Goal: Complete application form

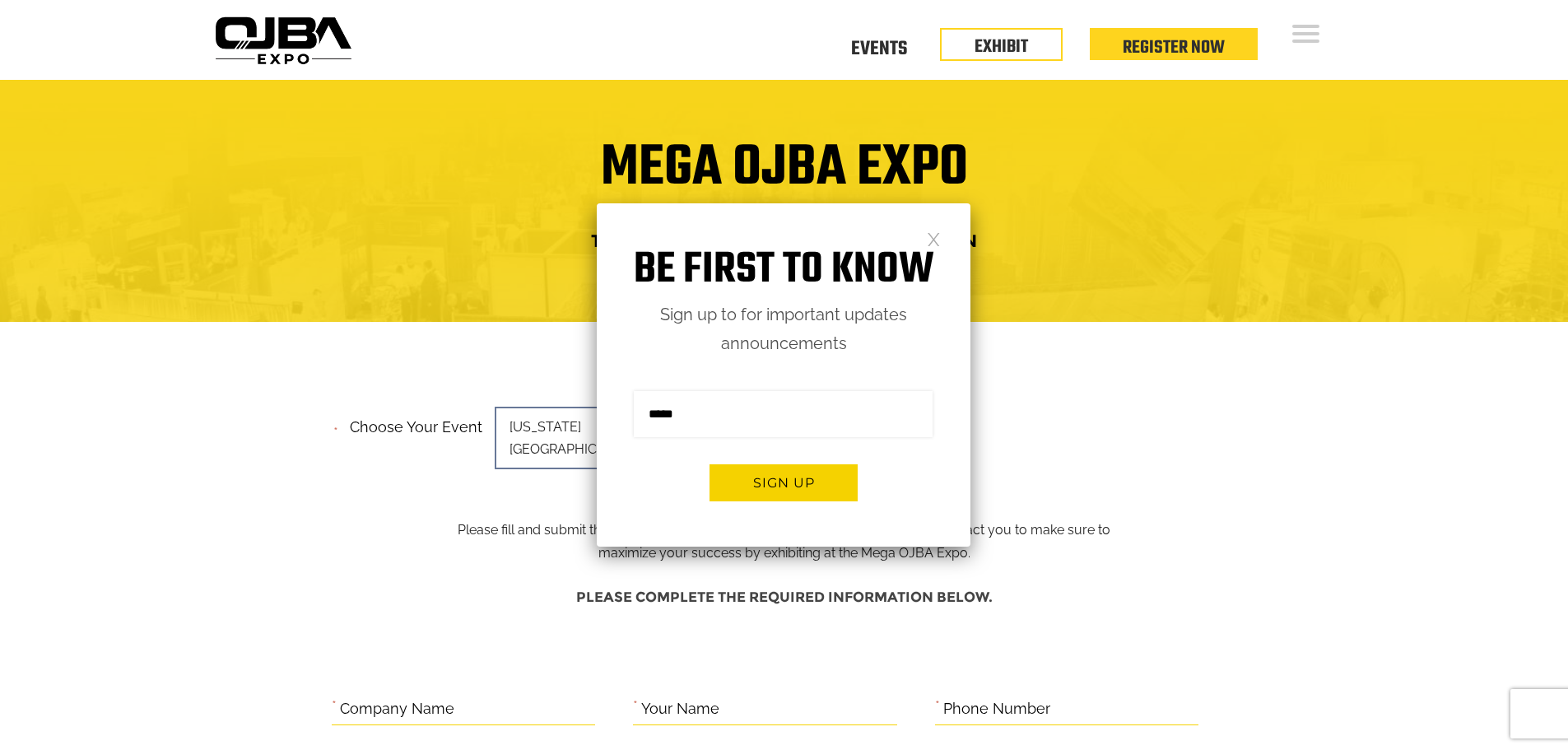
click at [935, 245] on link at bounding box center [933, 238] width 14 height 14
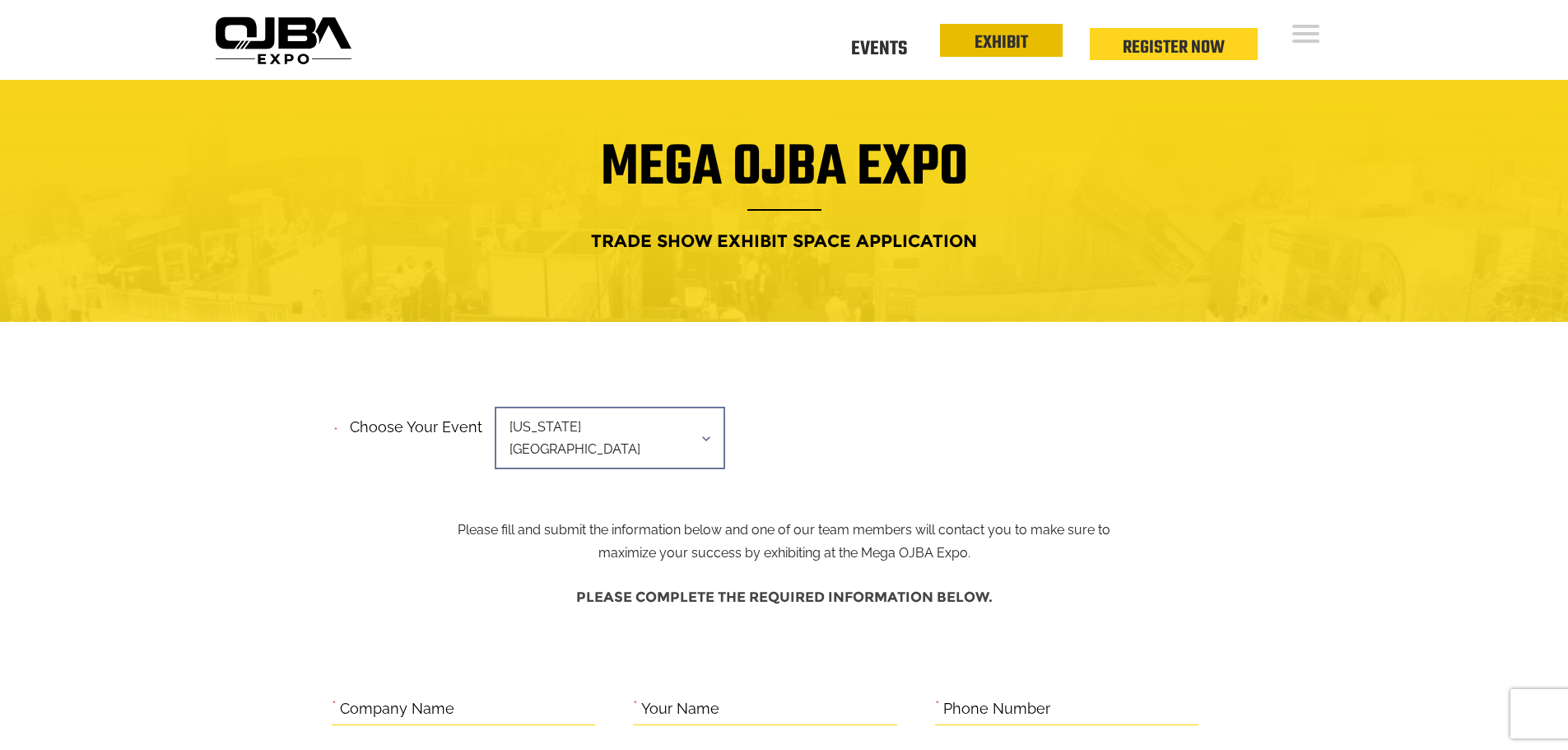
click at [1011, 51] on link "EXHIBIT" at bounding box center [1001, 43] width 54 height 28
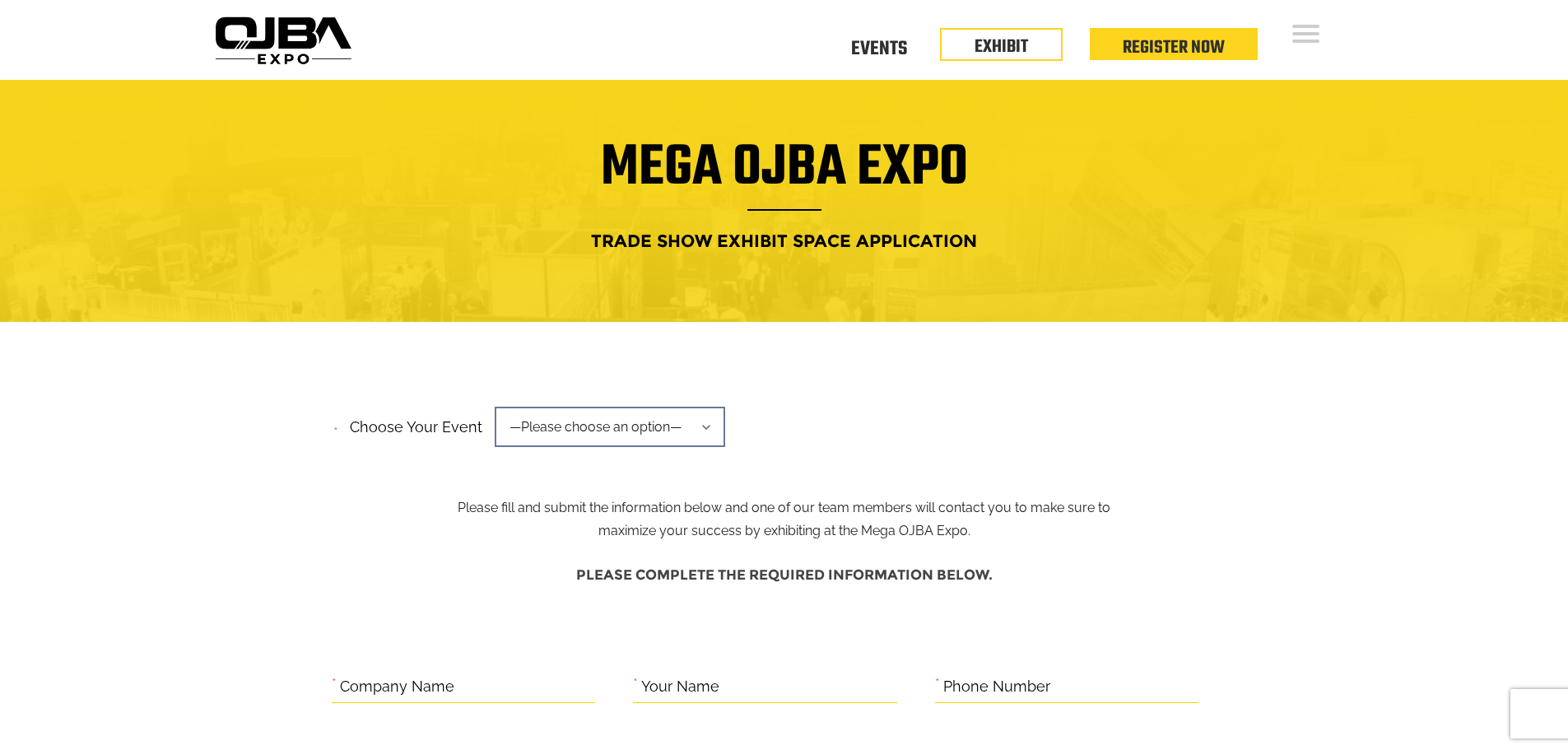
click at [674, 442] on span "—Please choose an option—" at bounding box center [609, 426] width 230 height 40
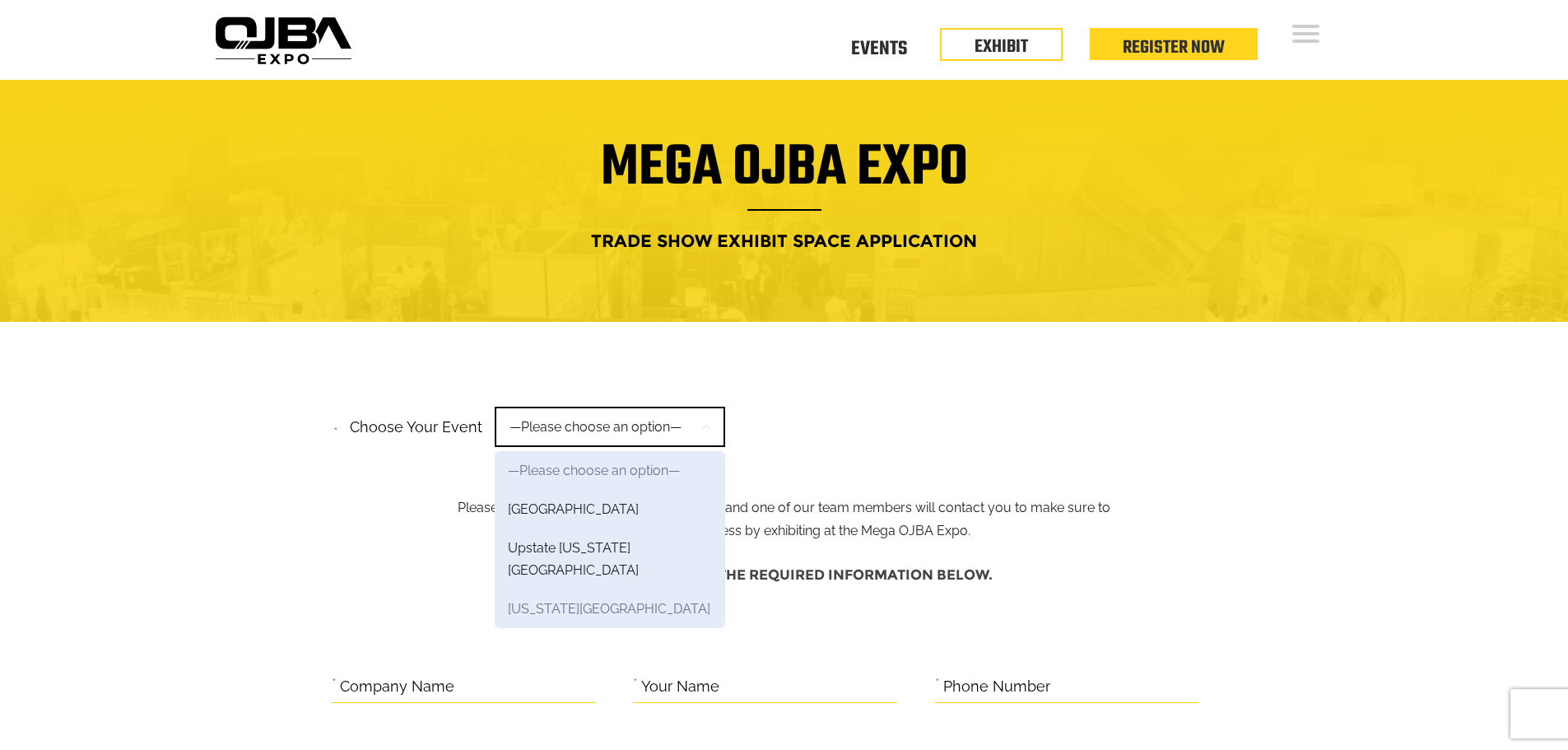
click at [618, 589] on link "[US_STATE][GEOGRAPHIC_DATA]" at bounding box center [609, 609] width 230 height 39
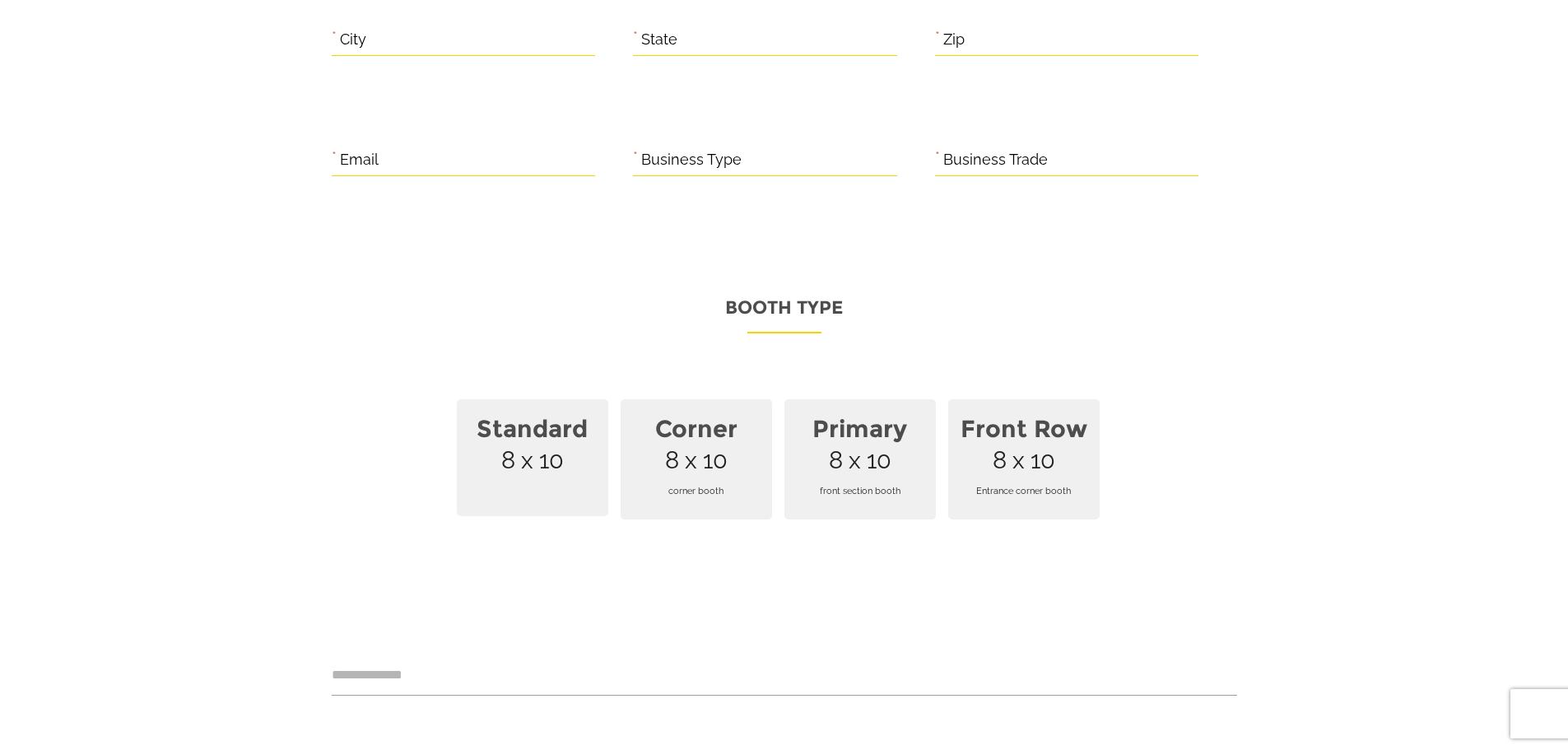
scroll to position [1070, 0]
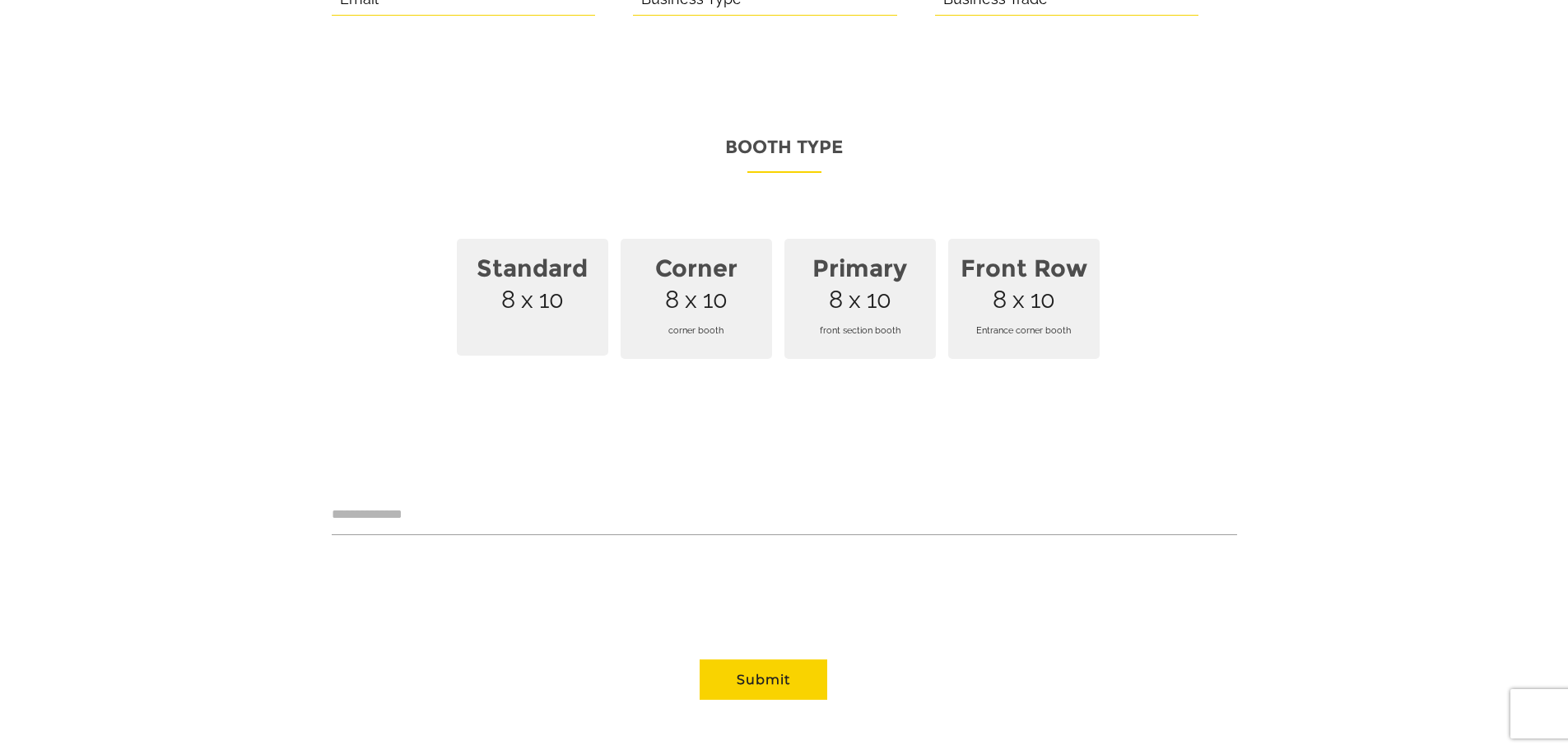
click at [549, 289] on span "Standard 8 x 10" at bounding box center [532, 297] width 151 height 117
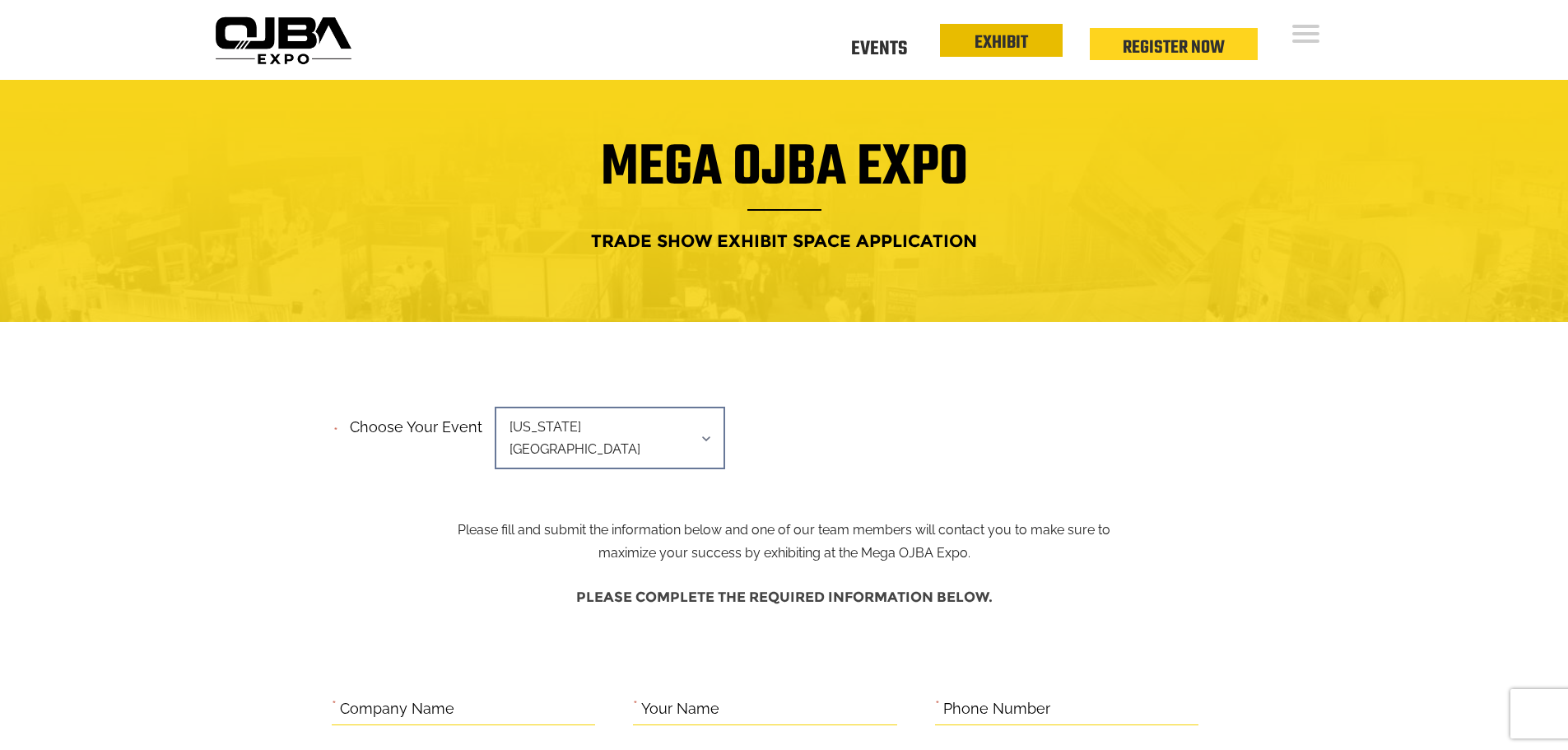
scroll to position [0, 0]
